Goal: Participate in discussion

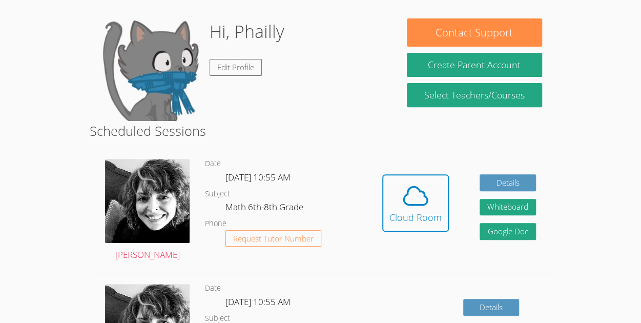
scroll to position [145, 0]
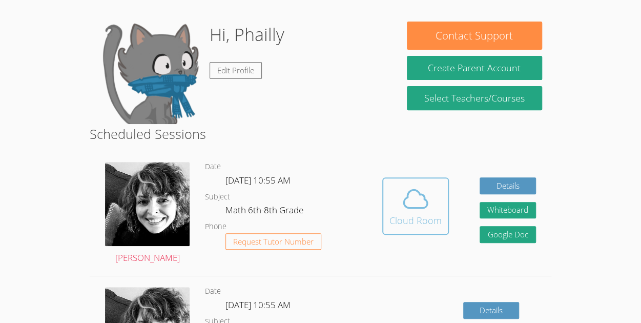
click at [424, 187] on icon at bounding box center [415, 199] width 29 height 29
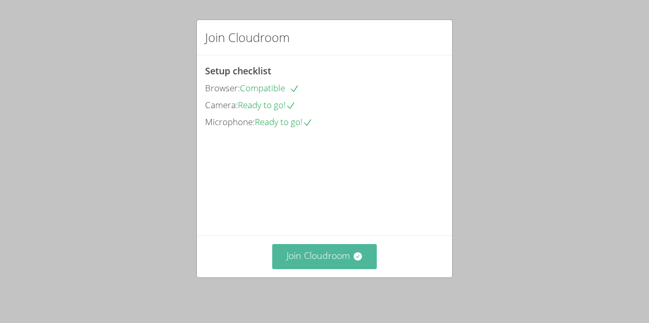
click at [330, 269] on button "Join Cloudroom" at bounding box center [324, 256] width 105 height 25
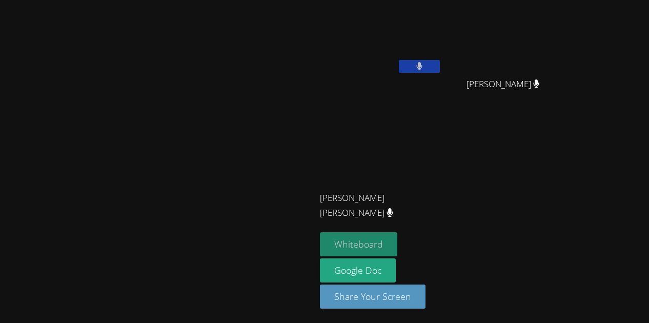
click at [235, 228] on video at bounding box center [158, 140] width 154 height 173
click at [397, 248] on button "Whiteboard" at bounding box center [358, 244] width 77 height 24
click at [397, 245] on button "Whiteboard" at bounding box center [358, 244] width 77 height 24
click at [440, 71] on button at bounding box center [419, 66] width 41 height 13
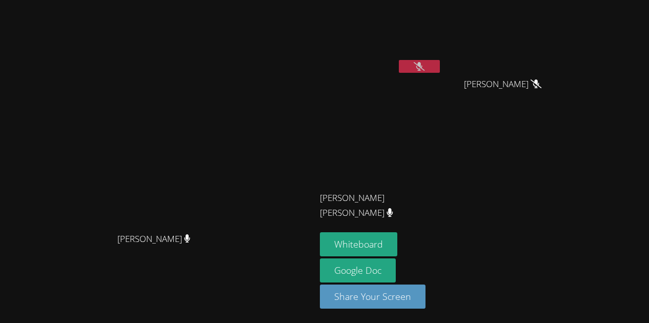
click at [440, 64] on button at bounding box center [419, 66] width 41 height 13
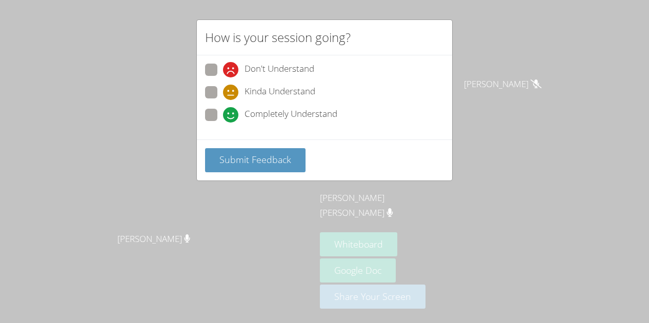
click at [223, 123] on span at bounding box center [223, 123] width 0 height 0
click at [223, 112] on input "Completely Understand" at bounding box center [227, 113] width 9 height 9
radio input "true"
click at [280, 164] on span "Submit Feedback" at bounding box center [255, 159] width 72 height 12
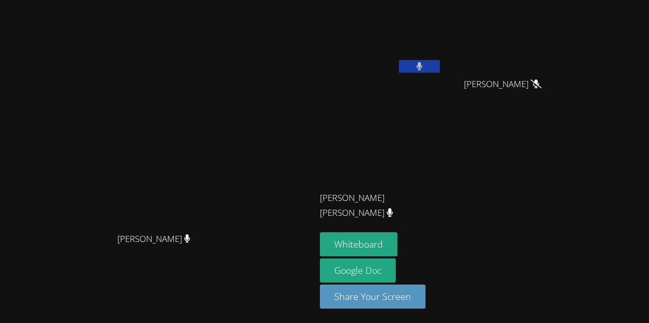
click at [440, 62] on button at bounding box center [419, 66] width 41 height 13
click at [423, 66] on icon at bounding box center [419, 66] width 11 height 9
click at [422, 66] on icon at bounding box center [419, 66] width 6 height 9
click at [440, 65] on button at bounding box center [419, 66] width 41 height 13
click at [440, 62] on button at bounding box center [419, 66] width 41 height 13
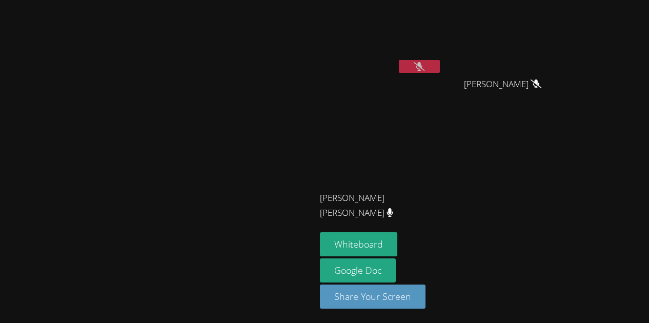
click at [424, 64] on icon at bounding box center [419, 66] width 11 height 9
click at [535, 124] on div "Phailly [PERSON_NAME] [PERSON_NAME] [PERSON_NAME] [PERSON_NAME] [PERSON_NAME] […" at bounding box center [444, 116] width 248 height 224
